Goal: Find specific page/section: Find specific page/section

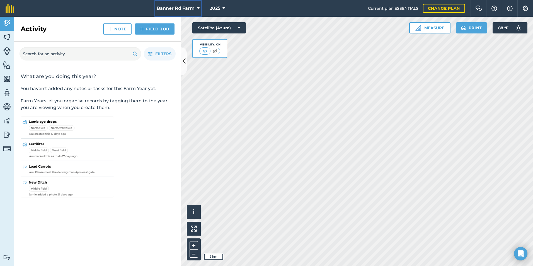
click at [199, 7] on icon at bounding box center [198, 8] width 3 height 7
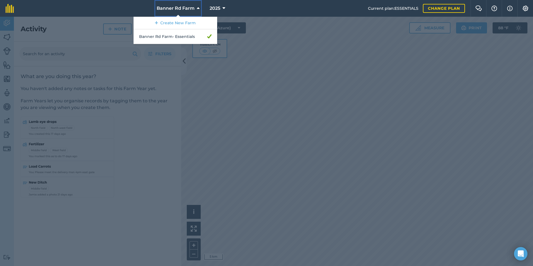
click at [199, 7] on icon at bounding box center [198, 8] width 3 height 7
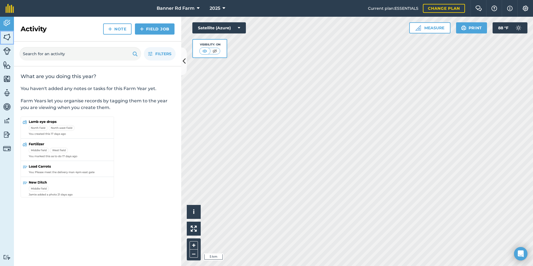
click at [8, 36] on img at bounding box center [7, 37] width 8 height 8
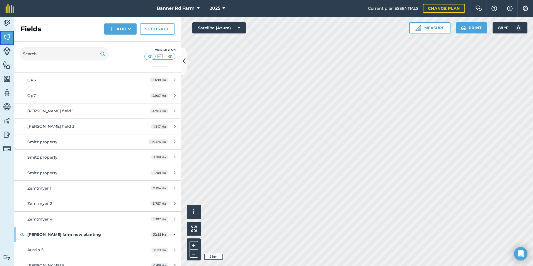
scroll to position [3011, 0]
